Goal: Check status

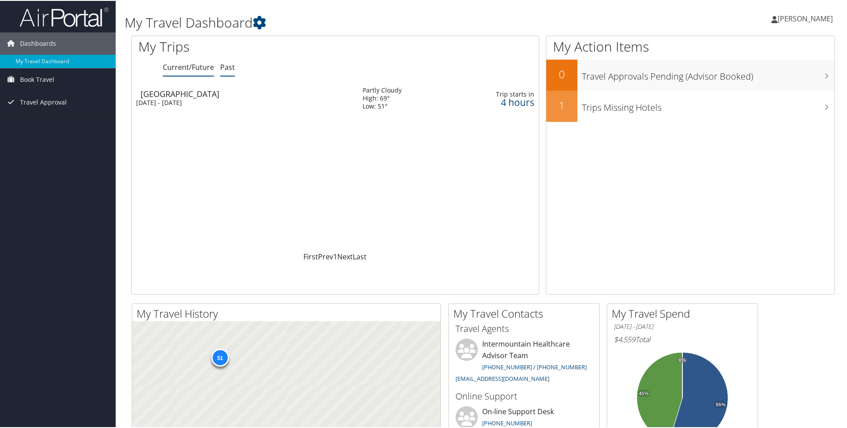
drag, startPoint x: 0, startPoint y: 0, endPoint x: 227, endPoint y: 66, distance: 235.9
click at [227, 66] on link "Past" at bounding box center [227, 66] width 15 height 10
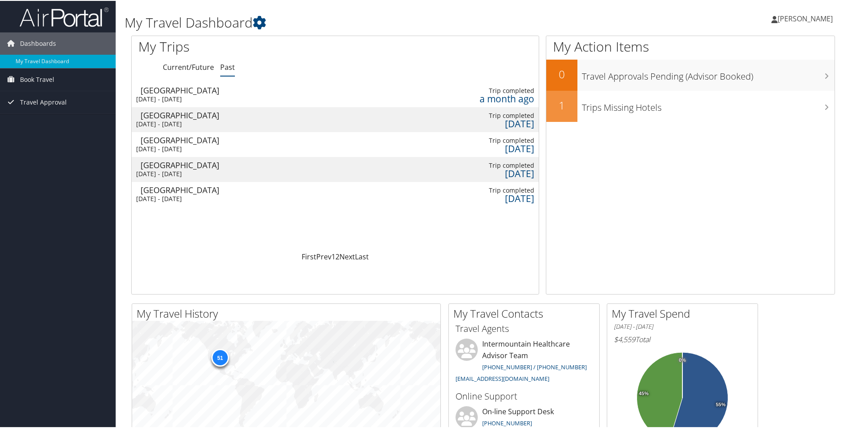
click at [485, 97] on div "a month ago" at bounding box center [499, 98] width 69 height 8
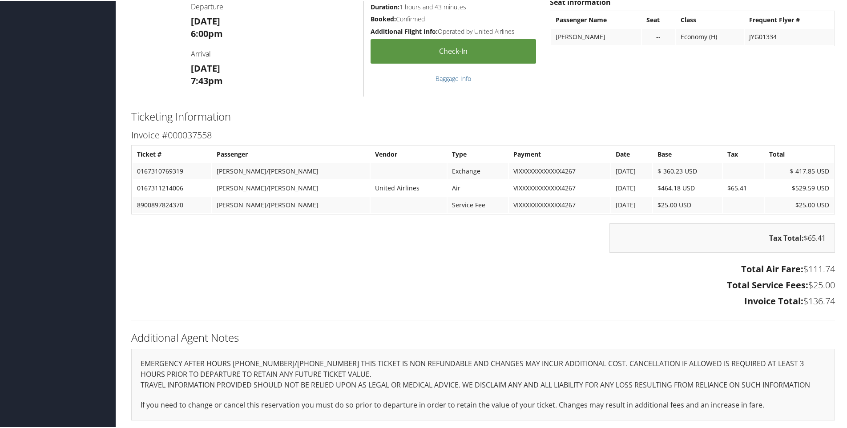
scroll to position [626, 0]
